Goal: Information Seeking & Learning: Learn about a topic

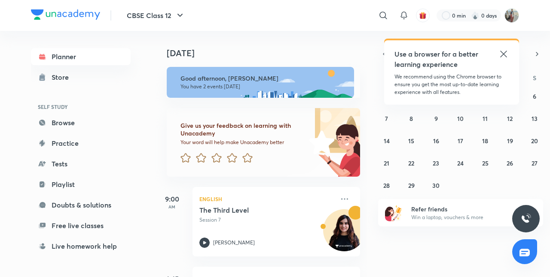
click at [500, 56] on icon at bounding box center [503, 54] width 10 height 10
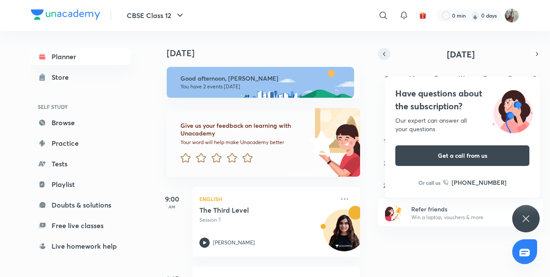
click at [387, 54] on icon "button" at bounding box center [383, 54] width 7 height 8
click at [517, 222] on div "Have questions about the subscription? Our expert can answer all your questions…" at bounding box center [525, 218] width 27 height 27
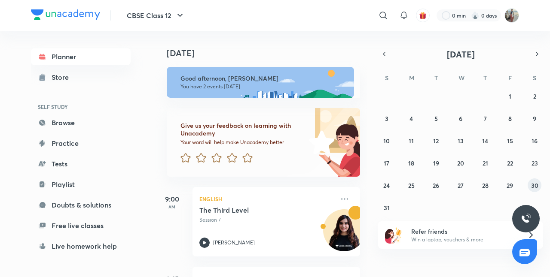
click at [534, 187] on abbr "30" at bounding box center [534, 186] width 7 height 8
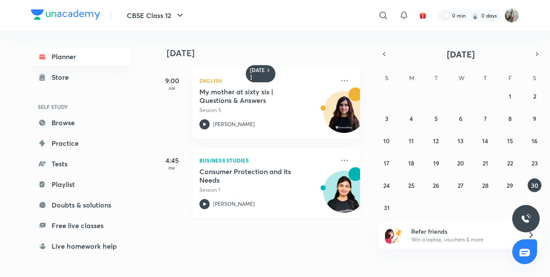
click at [240, 185] on div "Consumer Protection and its Needs Session 1" at bounding box center [266, 180] width 135 height 27
click at [340, 162] on icon at bounding box center [344, 160] width 10 height 10
click at [341, 161] on icon at bounding box center [344, 160] width 7 height 1
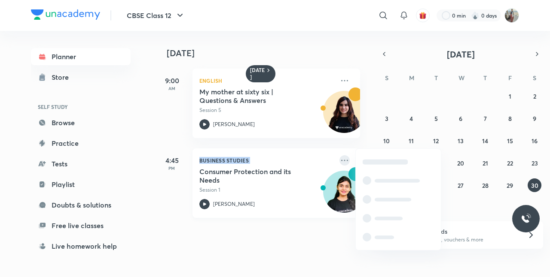
click at [341, 161] on icon at bounding box center [344, 160] width 7 height 1
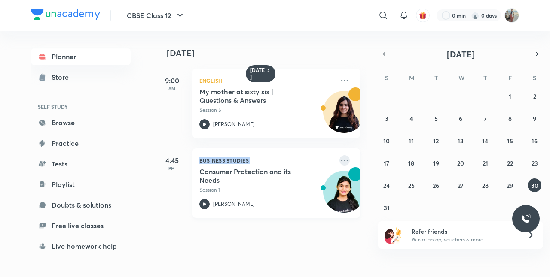
click at [341, 161] on icon at bounding box center [344, 160] width 7 height 1
click at [331, 161] on div "Business Studies Consumer Protection and its Needs Session 1 [PERSON_NAME]" at bounding box center [275, 184] width 167 height 70
click at [340, 159] on icon at bounding box center [344, 160] width 10 height 10
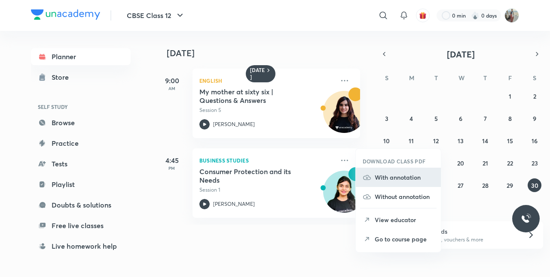
click at [388, 183] on li "With annotation" at bounding box center [398, 177] width 85 height 19
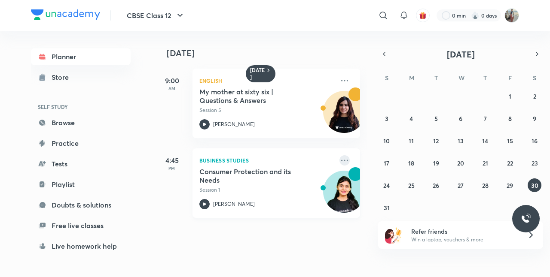
click at [342, 158] on icon at bounding box center [344, 160] width 10 height 10
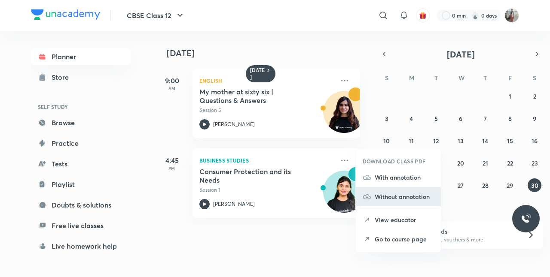
click at [380, 191] on li "Without annotation" at bounding box center [398, 196] width 85 height 19
